Goal: Task Accomplishment & Management: Use online tool/utility

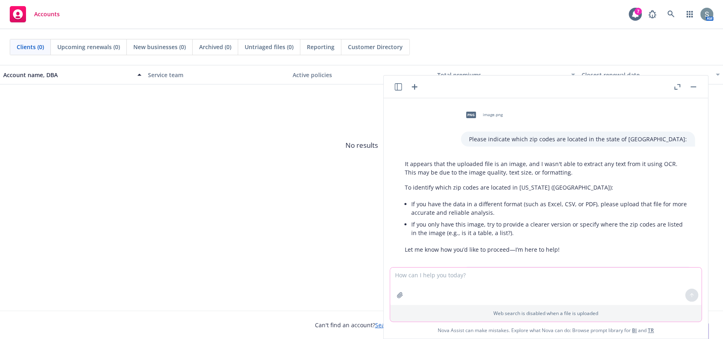
click at [471, 293] on textarea at bounding box center [545, 286] width 311 height 37
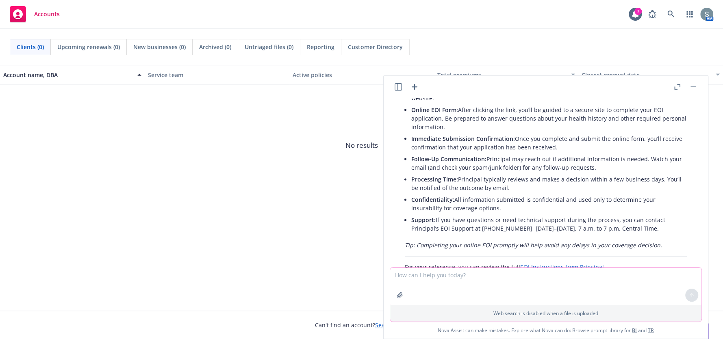
scroll to position [818, 0]
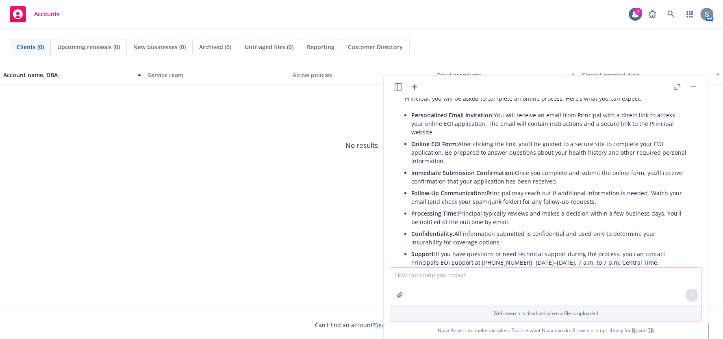
click at [481, 279] on textarea at bounding box center [545, 286] width 311 height 37
type textarea "C"
type textarea "P"
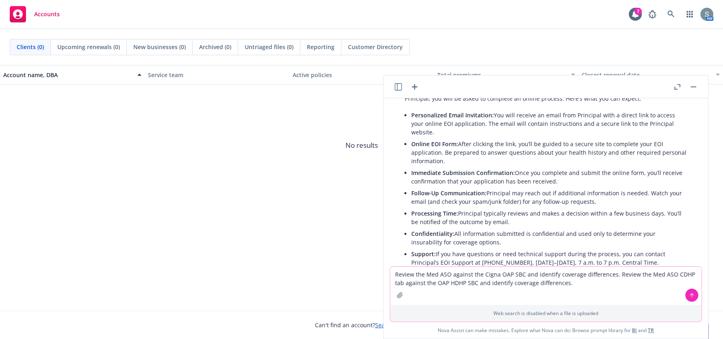
type textarea "Review the Med ASO against the Cigna OAP SBC and identify coverage differences.…"
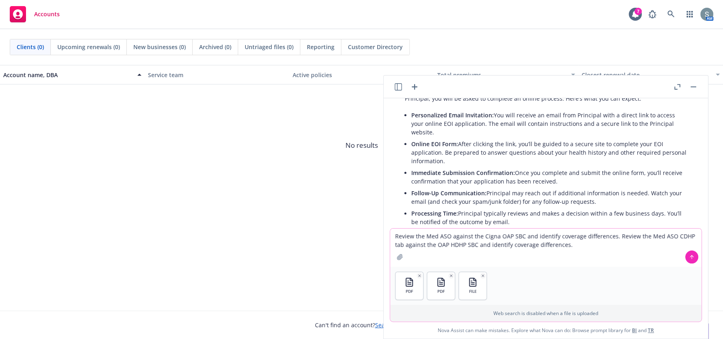
click at [685, 257] on button at bounding box center [691, 257] width 13 height 13
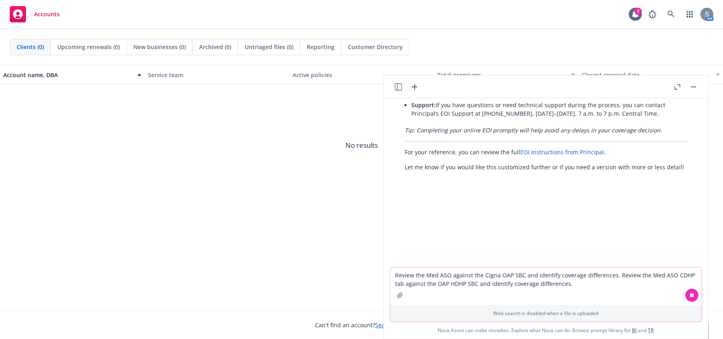
scroll to position [973, 0]
